Goal: Transaction & Acquisition: Purchase product/service

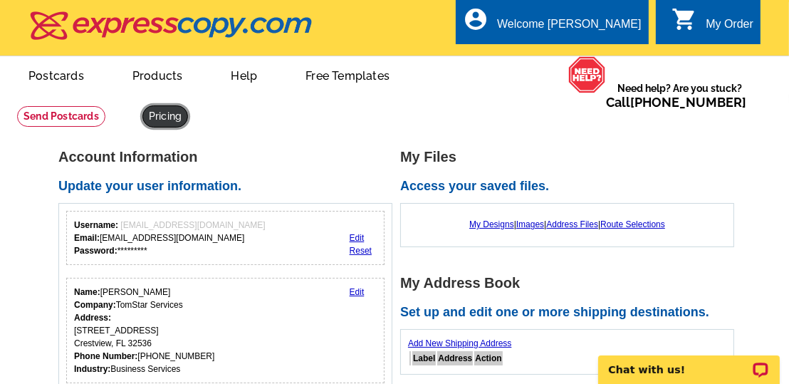
click at [142, 107] on link at bounding box center [165, 116] width 46 height 22
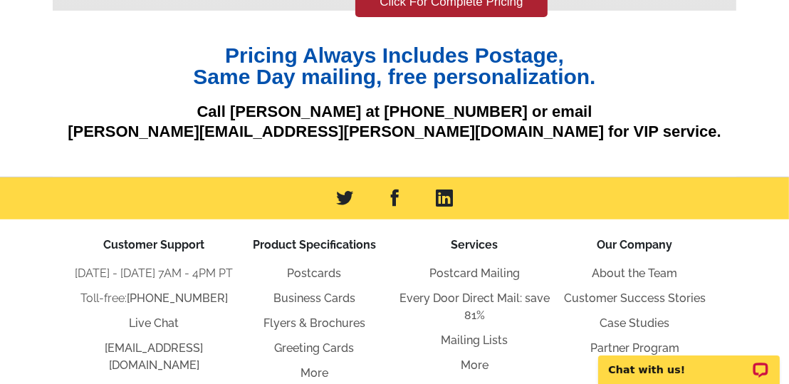
scroll to position [356, 0]
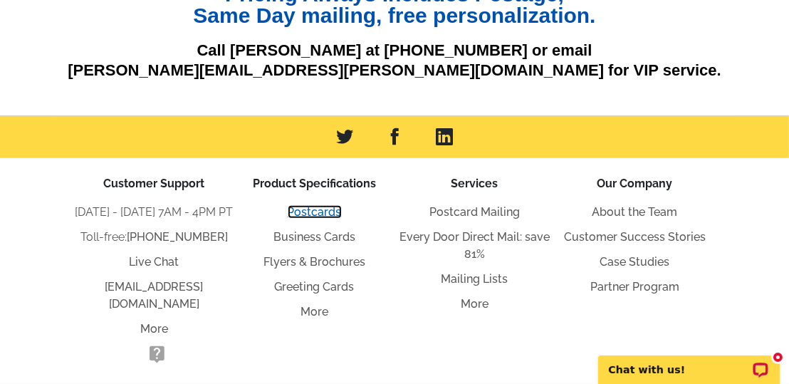
click at [315, 211] on link "Postcards" at bounding box center [315, 212] width 54 height 14
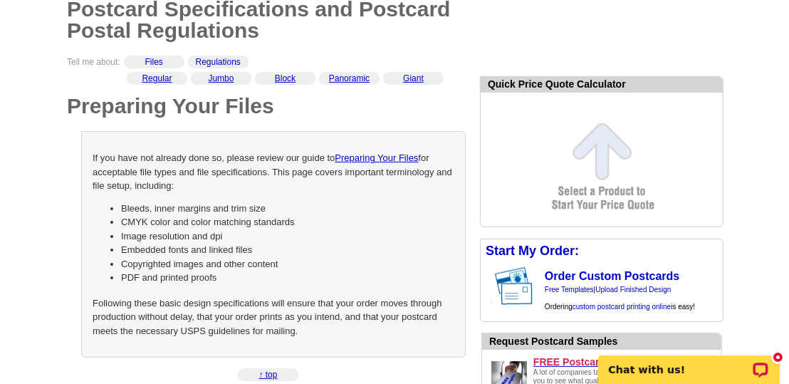
scroll to position [142, 0]
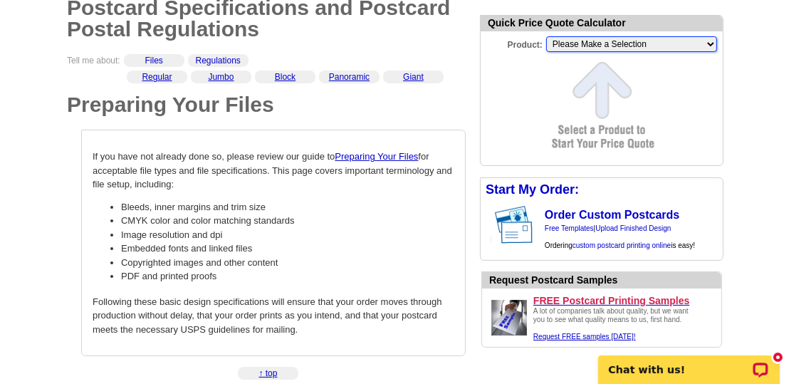
click at [681, 45] on select "Please Make a Selection Jumbo Postcard (5.5" x 8.5") Regular Postcard (4.25" x …" at bounding box center [631, 44] width 171 height 16
select select "9"
click at [546, 37] on select "Please Make a Selection Jumbo Postcard (5.5" x 8.5") Regular Postcard (4.25" x …" at bounding box center [631, 44] width 171 height 16
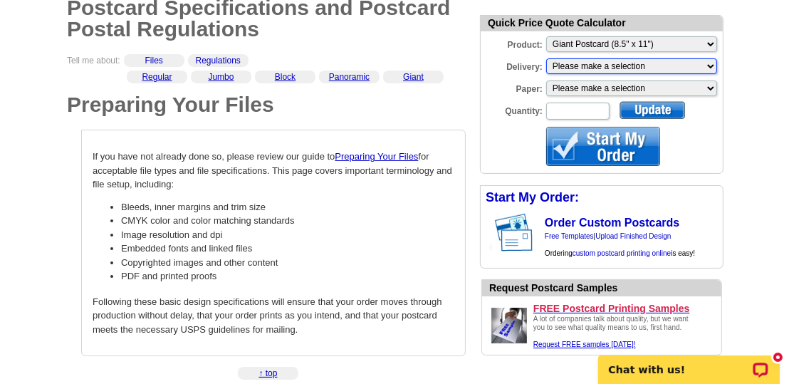
click at [656, 68] on select "Please make a selection Print + Address+USPS First Class Print-Only+Shipped To …" at bounding box center [631, 66] width 171 height 16
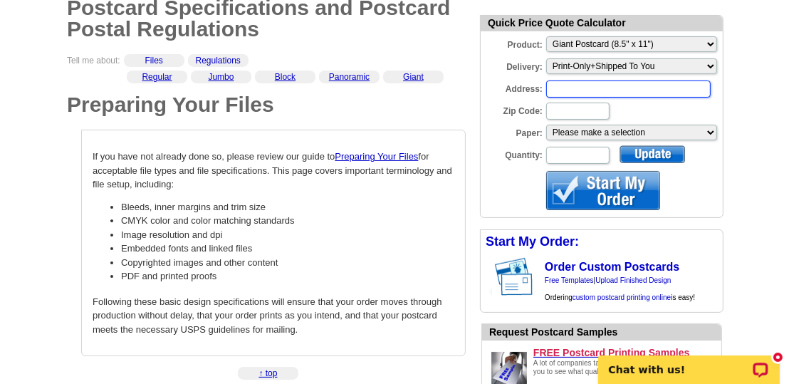
click at [639, 89] on input "Address:" at bounding box center [628, 88] width 164 height 17
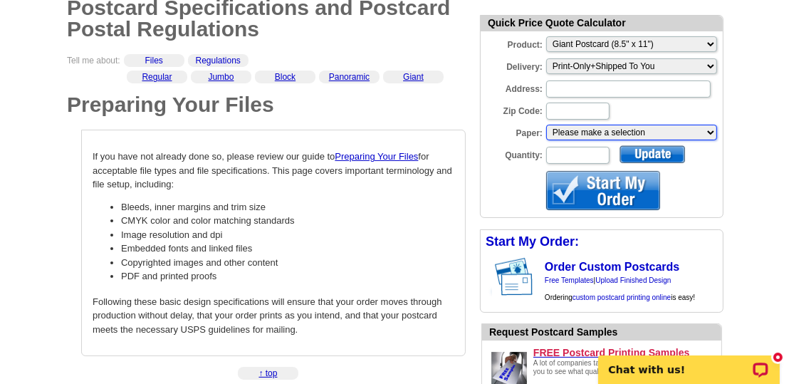
click at [630, 129] on select "Please make a selection Recyclable Board Uncoated Heavy Card Stock Uncoated Cov…" at bounding box center [631, 133] width 171 height 16
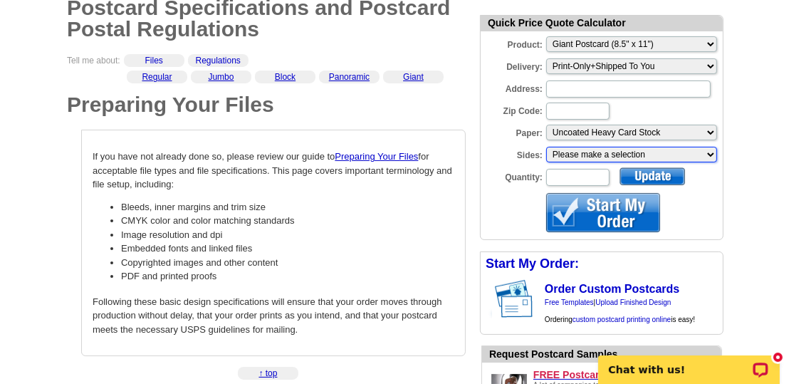
click at [636, 156] on select "Please make a selection One sided, color Two sided, full color" at bounding box center [631, 155] width 171 height 16
select select "3"
click at [546, 147] on select "Please make a selection One sided, color Two sided, full color" at bounding box center [631, 155] width 171 height 16
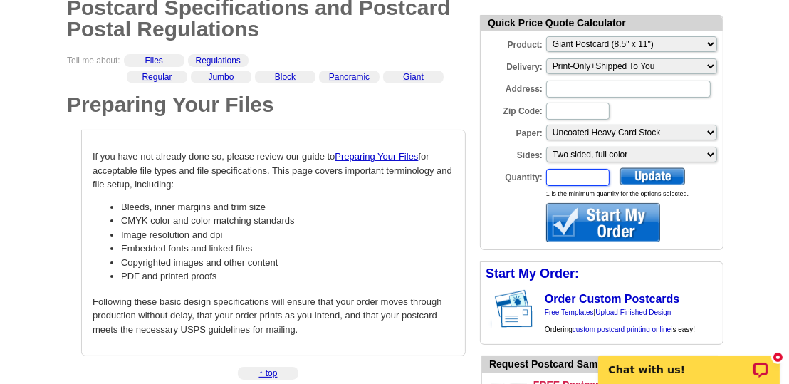
click at [588, 176] on input "Quantity:" at bounding box center [577, 177] width 63 height 17
click at [652, 177] on div at bounding box center [651, 176] width 65 height 18
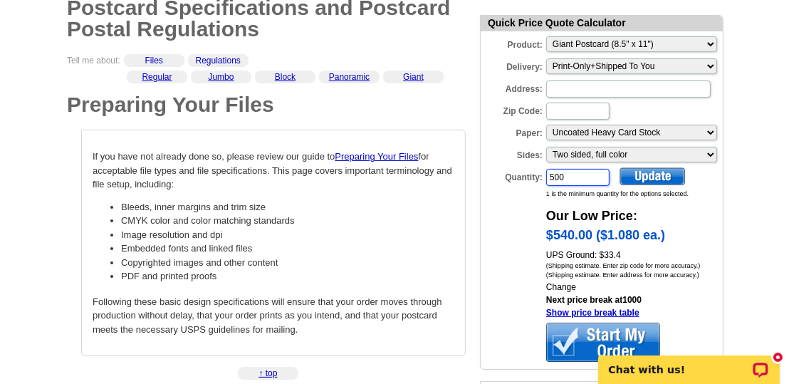
drag, startPoint x: 574, startPoint y: 179, endPoint x: 537, endPoint y: 177, distance: 37.1
click at [537, 177] on div "Quantity: 500" at bounding box center [546, 177] width 130 height 20
type input "525"
click at [673, 175] on div at bounding box center [651, 176] width 65 height 18
click at [611, 313] on link "Show price break table" at bounding box center [592, 313] width 93 height 10
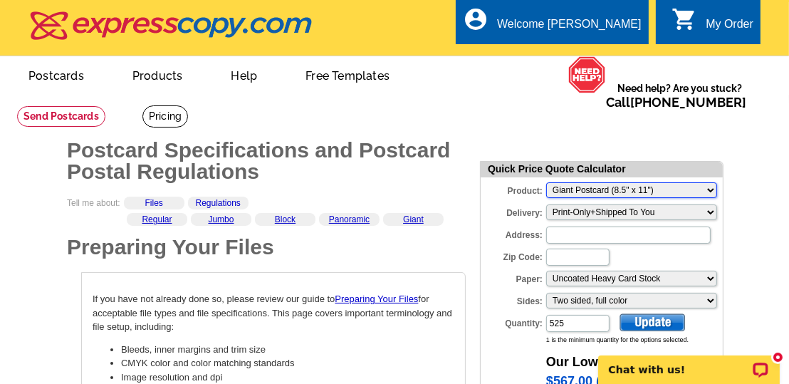
click at [686, 191] on select "Please Make a Selection Jumbo Postcard (5.5" x 8.5") Regular Postcard (4.25" x …" at bounding box center [631, 190] width 171 height 16
click at [705, 191] on select "Please Make a Selection Jumbo Postcard (5.5" x 8.5") Regular Postcard (4.25" x …" at bounding box center [631, 190] width 171 height 16
select select "11"
click at [546, 183] on select "Please Make a Selection Jumbo Postcard (5.5" x 8.5") Regular Postcard (4.25" x …" at bounding box center [631, 190] width 171 height 16
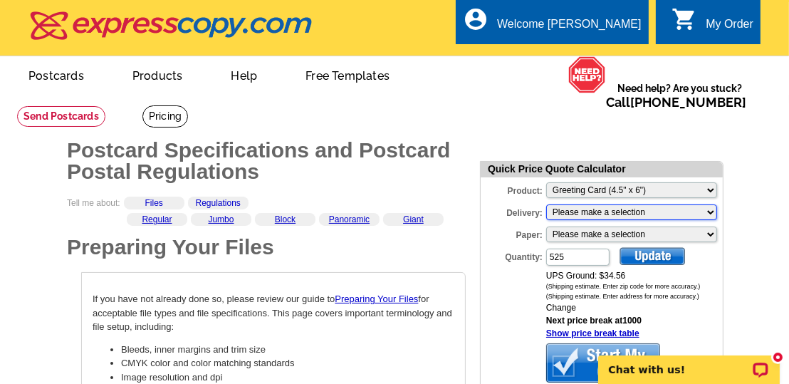
click at [659, 214] on select "Please make a selection Print + Address+USPS First Class Print-Only+Shipped To …" at bounding box center [631, 212] width 171 height 16
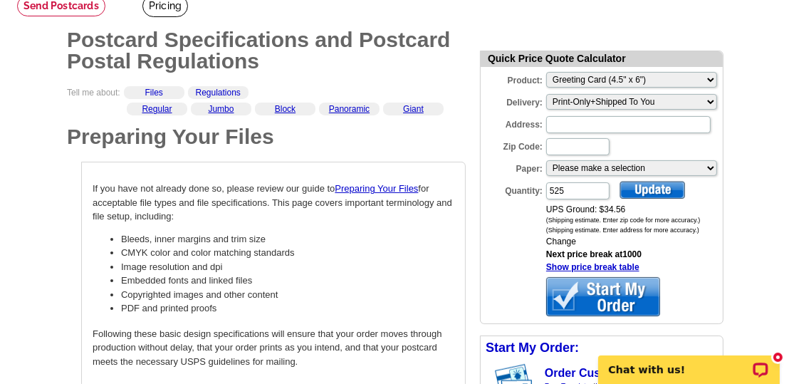
scroll to position [142, 0]
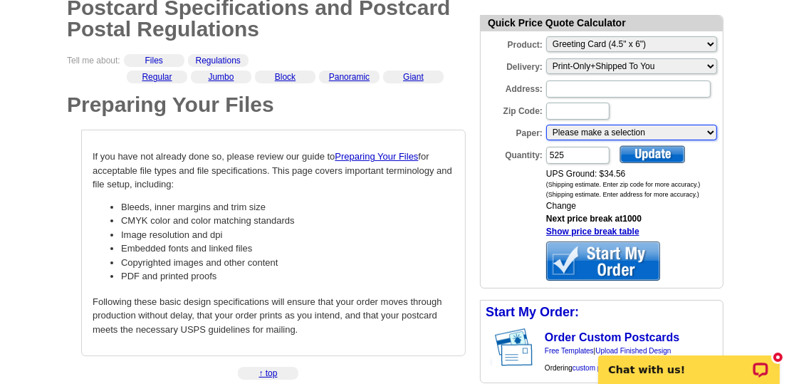
click at [701, 132] on select "Please make a selection Coated Cover Stock Premium Coated Stock" at bounding box center [631, 133] width 171 height 16
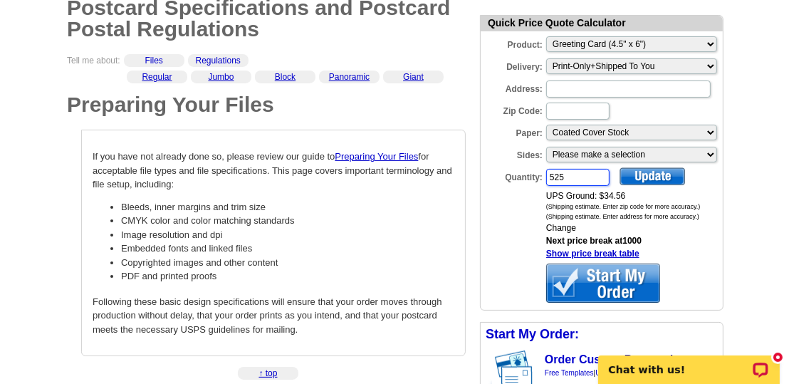
drag, startPoint x: 563, startPoint y: 175, endPoint x: 546, endPoint y: 174, distance: 17.1
click at [546, 174] on input "525" at bounding box center [577, 177] width 63 height 17
type input "2500"
click at [646, 181] on div at bounding box center [651, 176] width 65 height 18
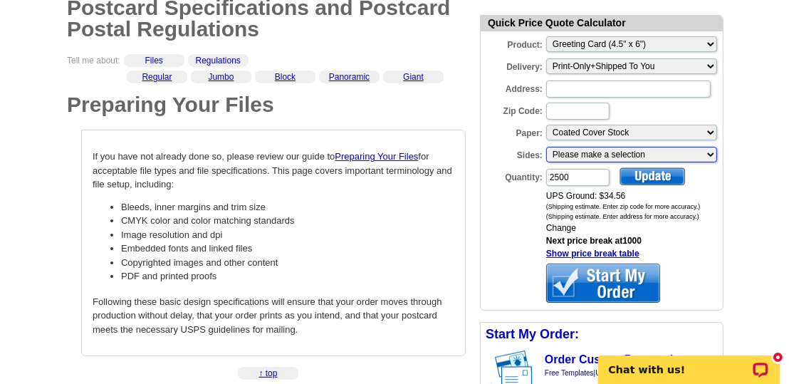
click at [661, 154] on select "Please make a selection One sided, color Two sided, full color" at bounding box center [631, 155] width 171 height 16
select select "3"
click at [546, 147] on select "Please make a selection One sided, color Two sided, full color" at bounding box center [631, 155] width 171 height 16
click at [647, 178] on div at bounding box center [651, 176] width 65 height 18
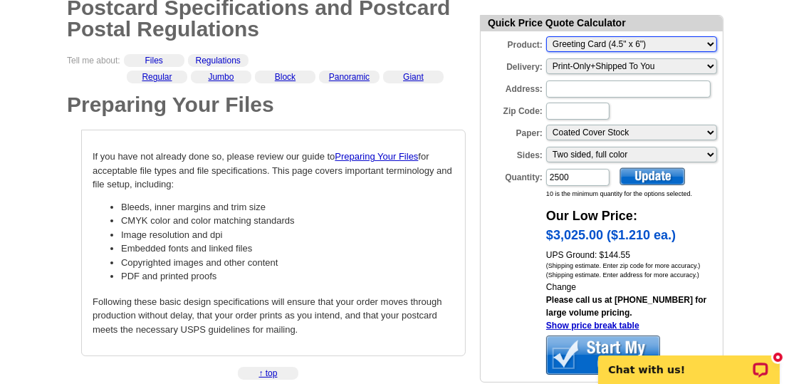
click at [684, 43] on select "Please Make a Selection Jumbo Postcard (5.5" x 8.5") Regular Postcard (4.25" x …" at bounding box center [631, 44] width 171 height 16
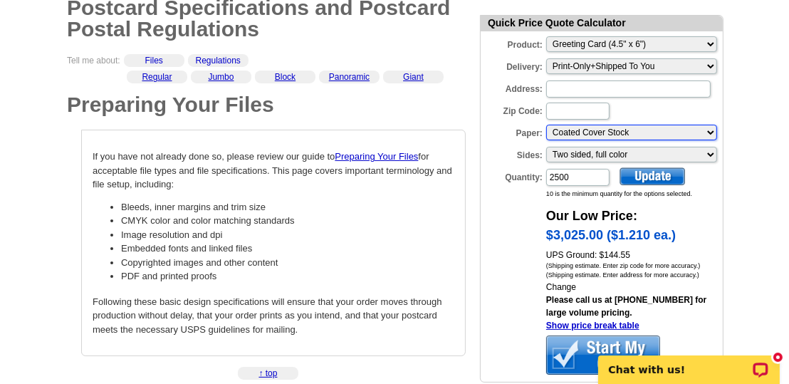
click at [689, 132] on select "Please make a selection Coated Cover Stock Premium Coated Stock" at bounding box center [631, 133] width 171 height 16
click at [654, 177] on div at bounding box center [651, 176] width 65 height 18
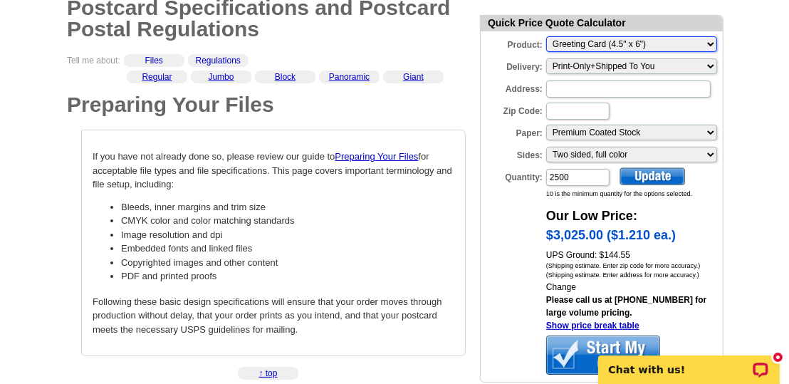
click at [705, 47] on select "Please Make a Selection Jumbo Postcard (5.5" x 8.5") Regular Postcard (4.25" x …" at bounding box center [631, 44] width 171 height 16
select select "1"
click at [546, 37] on select "Please Make a Selection Jumbo Postcard (5.5" x 8.5") Regular Postcard (4.25" x …" at bounding box center [631, 44] width 171 height 16
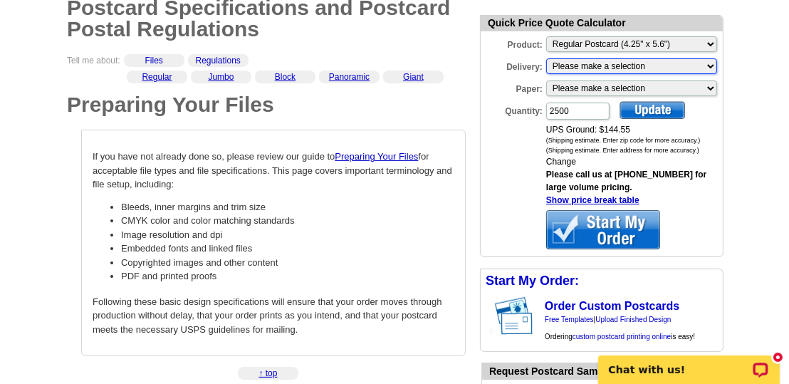
click at [694, 70] on select "Please make a selection Print + Address+USPS First Class Print-Only+Shipped To …" at bounding box center [631, 66] width 171 height 16
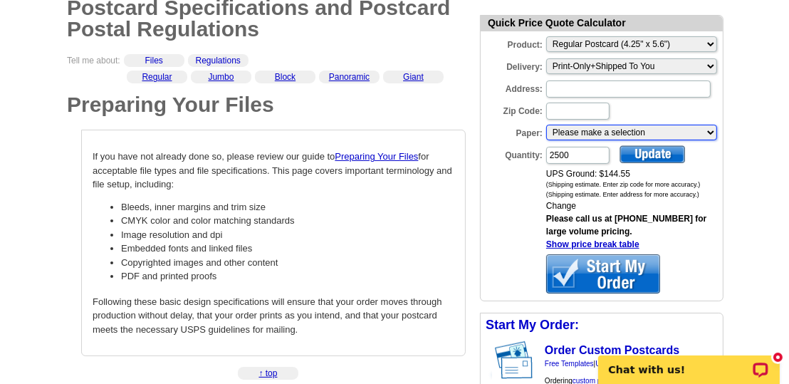
click at [651, 136] on select "Please make a selection Recyclable Board Uncoated Heavy Card Stock Uncoated Cov…" at bounding box center [631, 133] width 171 height 16
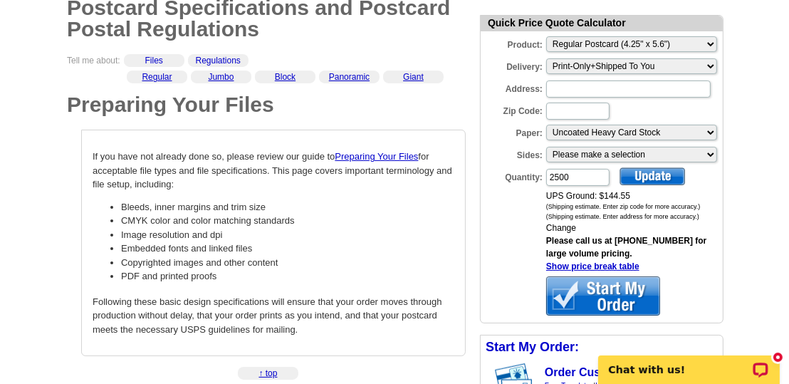
click at [647, 179] on div at bounding box center [651, 176] width 65 height 18
click at [654, 152] on select "Please make a selection One sided, color Two sided, full color" at bounding box center [631, 155] width 171 height 16
select select "3"
click at [546, 147] on select "Please make a selection One sided, color Two sided, full color" at bounding box center [631, 155] width 171 height 16
click at [634, 172] on div at bounding box center [651, 176] width 65 height 18
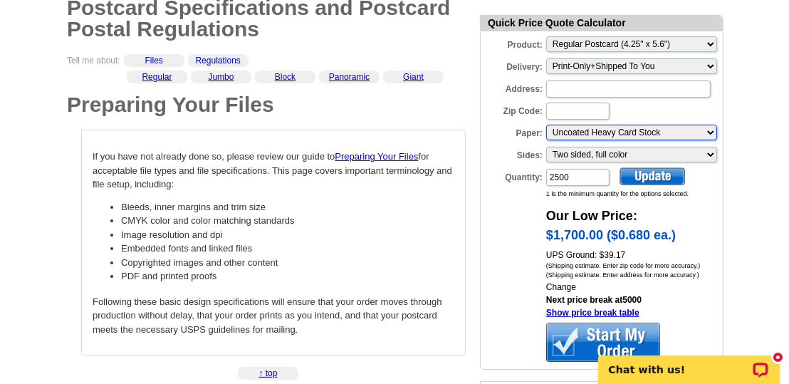
click at [668, 136] on select "Please make a selection Recyclable Board Uncoated Heavy Card Stock Uncoated Cov…" at bounding box center [631, 133] width 171 height 16
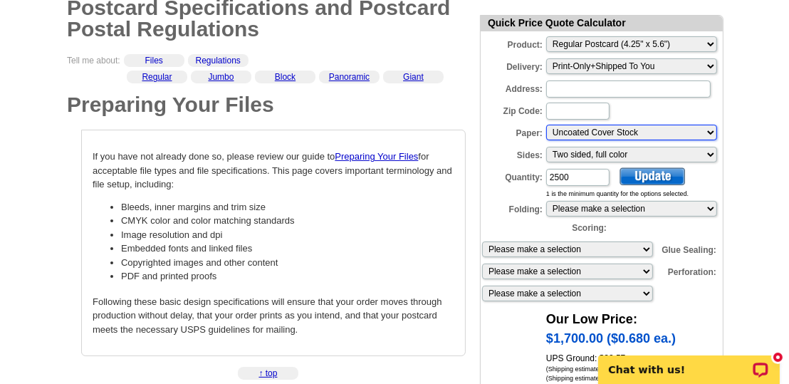
click at [671, 132] on select "Please make a selection Recyclable Board Uncoated Heavy Card Stock Uncoated Cov…" at bounding box center [631, 133] width 171 height 16
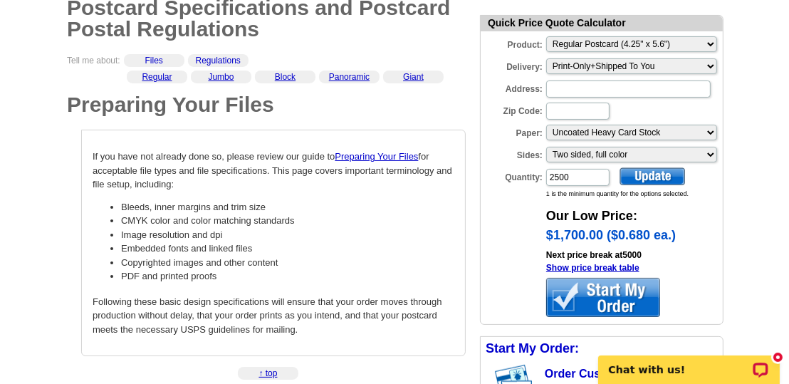
click at [646, 171] on div at bounding box center [651, 176] width 65 height 18
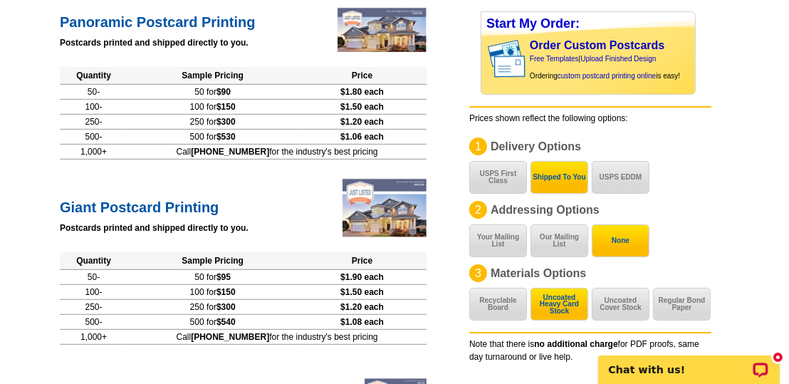
scroll to position [498, 0]
